Goal: Task Accomplishment & Management: Use online tool/utility

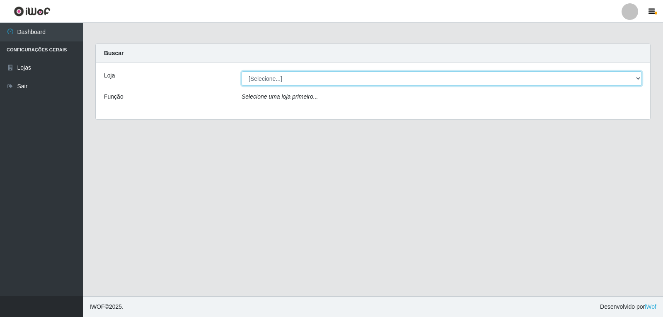
click at [638, 76] on select "[Selecione...] [PERSON_NAME]" at bounding box center [441, 78] width 400 height 14
select select "523"
click at [241, 71] on select "[Selecione...] [PERSON_NAME]" at bounding box center [441, 78] width 400 height 14
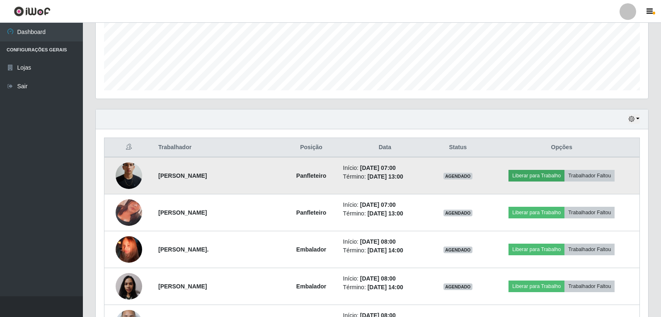
scroll to position [207, 0]
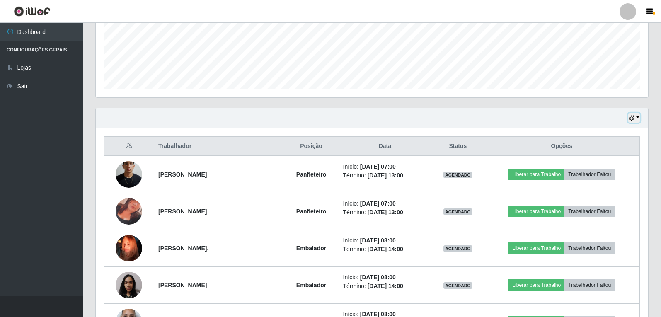
click at [638, 115] on button "button" at bounding box center [634, 118] width 12 height 10
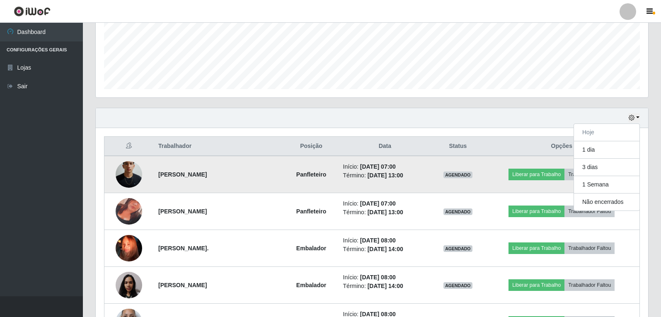
scroll to position [249, 0]
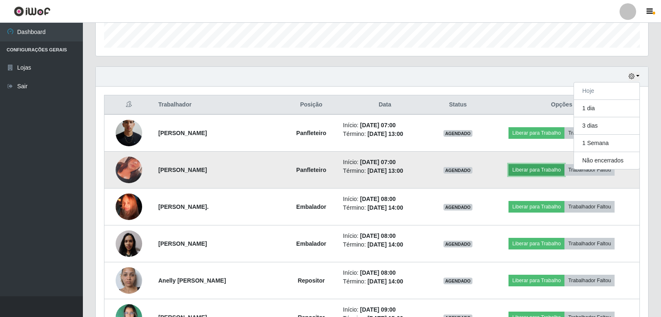
click at [540, 169] on button "Liberar para Trabalho" at bounding box center [536, 170] width 56 height 12
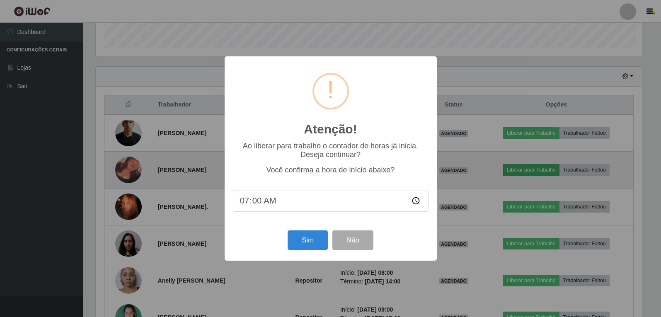
scroll to position [172, 548]
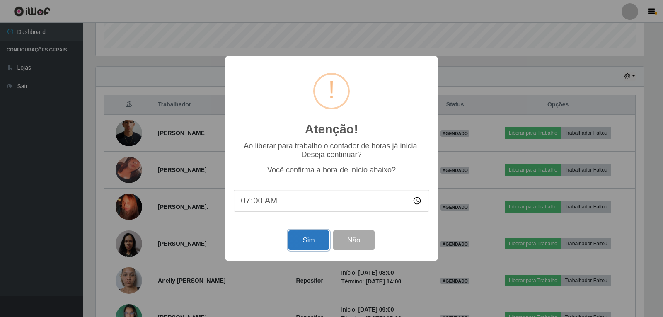
click at [315, 245] on button "Sim" at bounding box center [308, 239] width 40 height 19
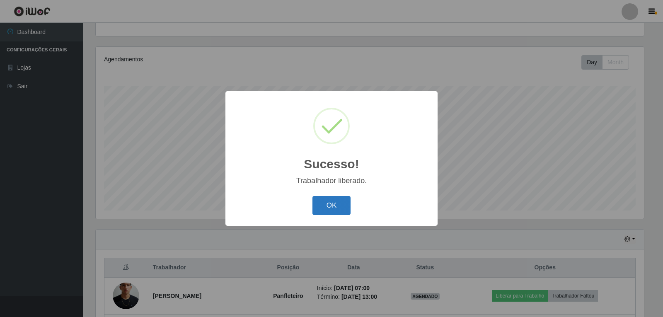
click at [327, 206] on button "OK" at bounding box center [331, 205] width 39 height 19
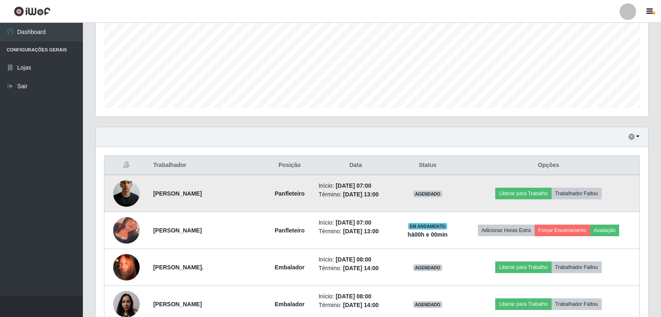
scroll to position [210, 0]
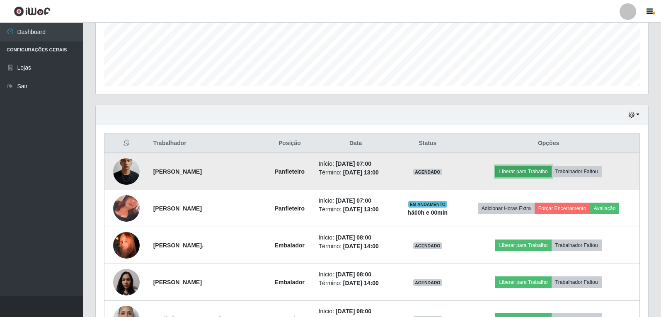
click at [521, 169] on button "Liberar para Trabalho" at bounding box center [523, 172] width 56 height 12
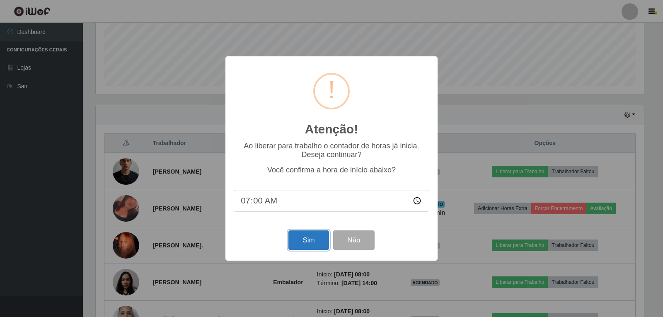
click at [314, 246] on button "Sim" at bounding box center [308, 239] width 40 height 19
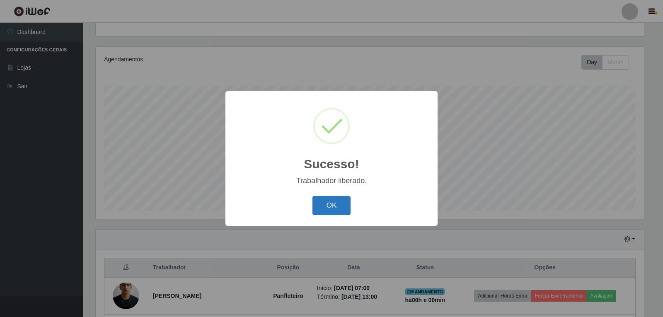
click at [333, 204] on button "OK" at bounding box center [331, 205] width 39 height 19
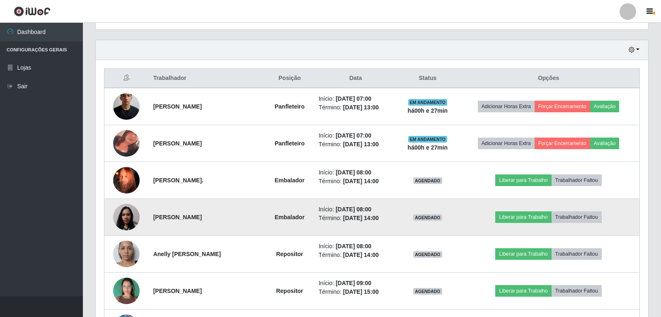
scroll to position [290, 0]
